Goal: Task Accomplishment & Management: Manage account settings

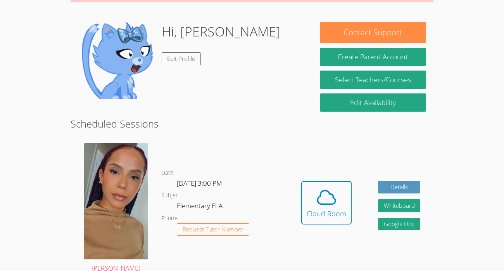
scroll to position [101, 0]
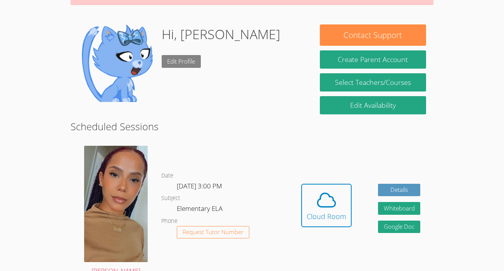
click at [197, 55] on link "Edit Profile" at bounding box center [182, 61] width 40 height 13
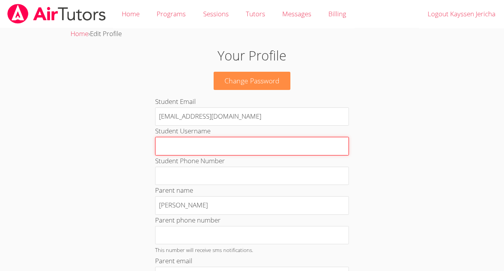
click at [256, 147] on input "Student Username" at bounding box center [252, 146] width 194 height 19
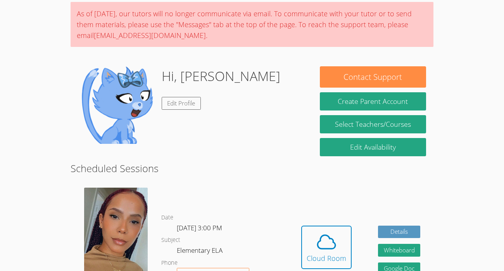
scroll to position [72, 0]
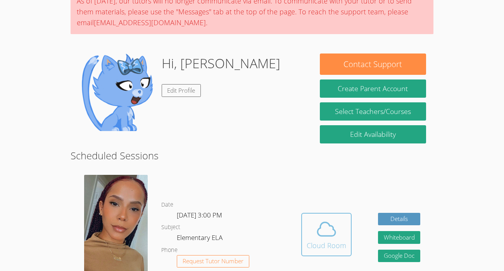
click at [332, 222] on icon at bounding box center [327, 229] width 22 height 22
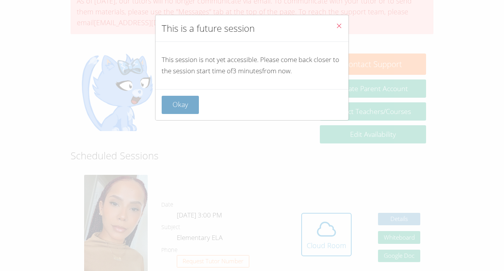
click at [172, 107] on button "Okay" at bounding box center [180, 105] width 37 height 18
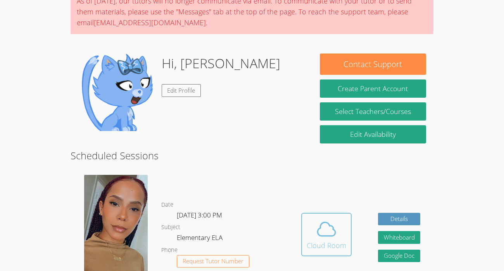
click at [345, 236] on span at bounding box center [327, 229] width 40 height 22
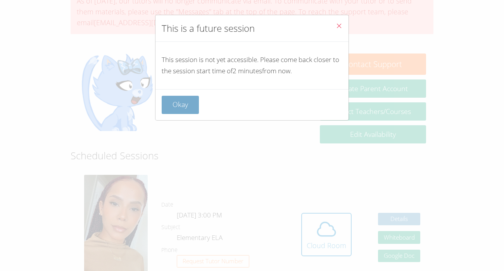
click at [193, 105] on button "Okay" at bounding box center [180, 105] width 37 height 18
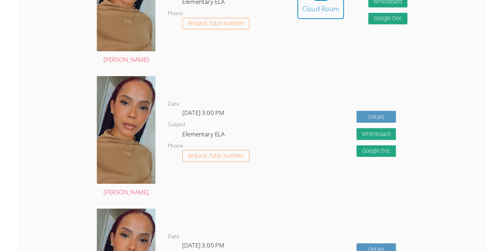
scroll to position [280, 0]
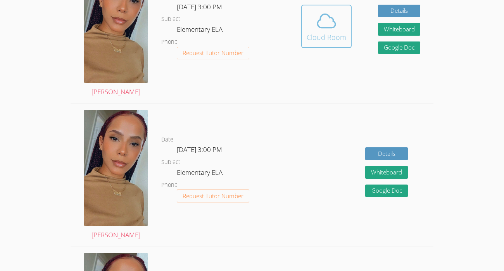
click at [324, 34] on div "Cloud Room" at bounding box center [327, 37] width 40 height 11
